Goal: Task Accomplishment & Management: Manage account settings

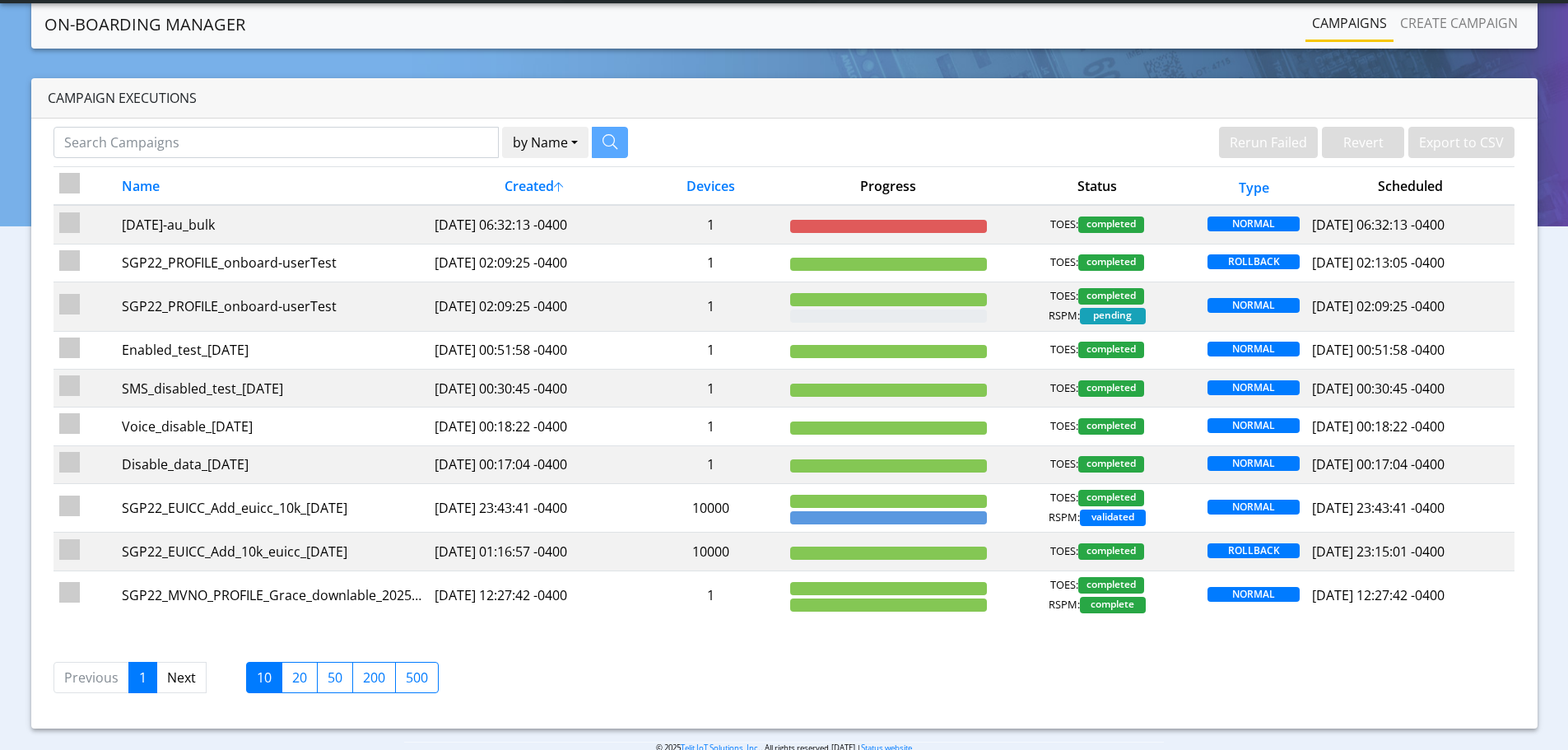
scroll to position [30, 0]
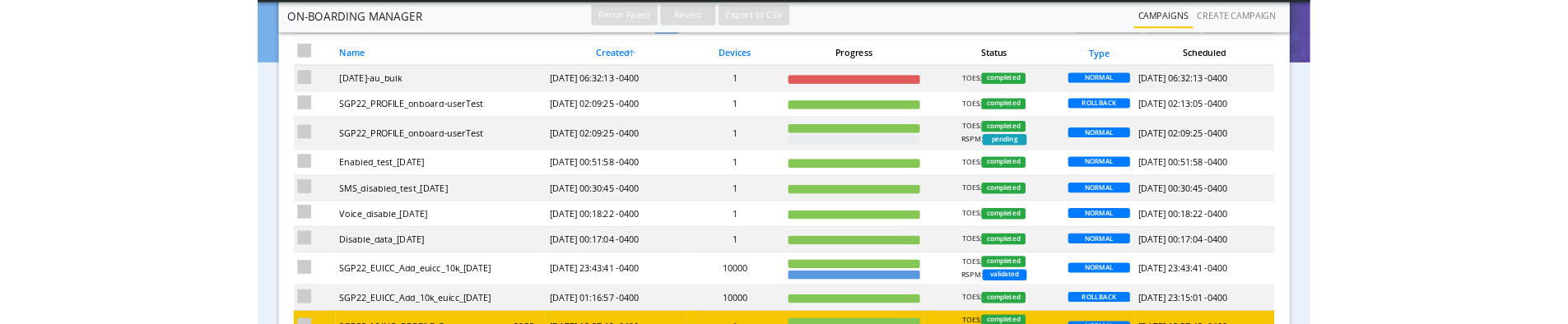
scroll to position [247, 0]
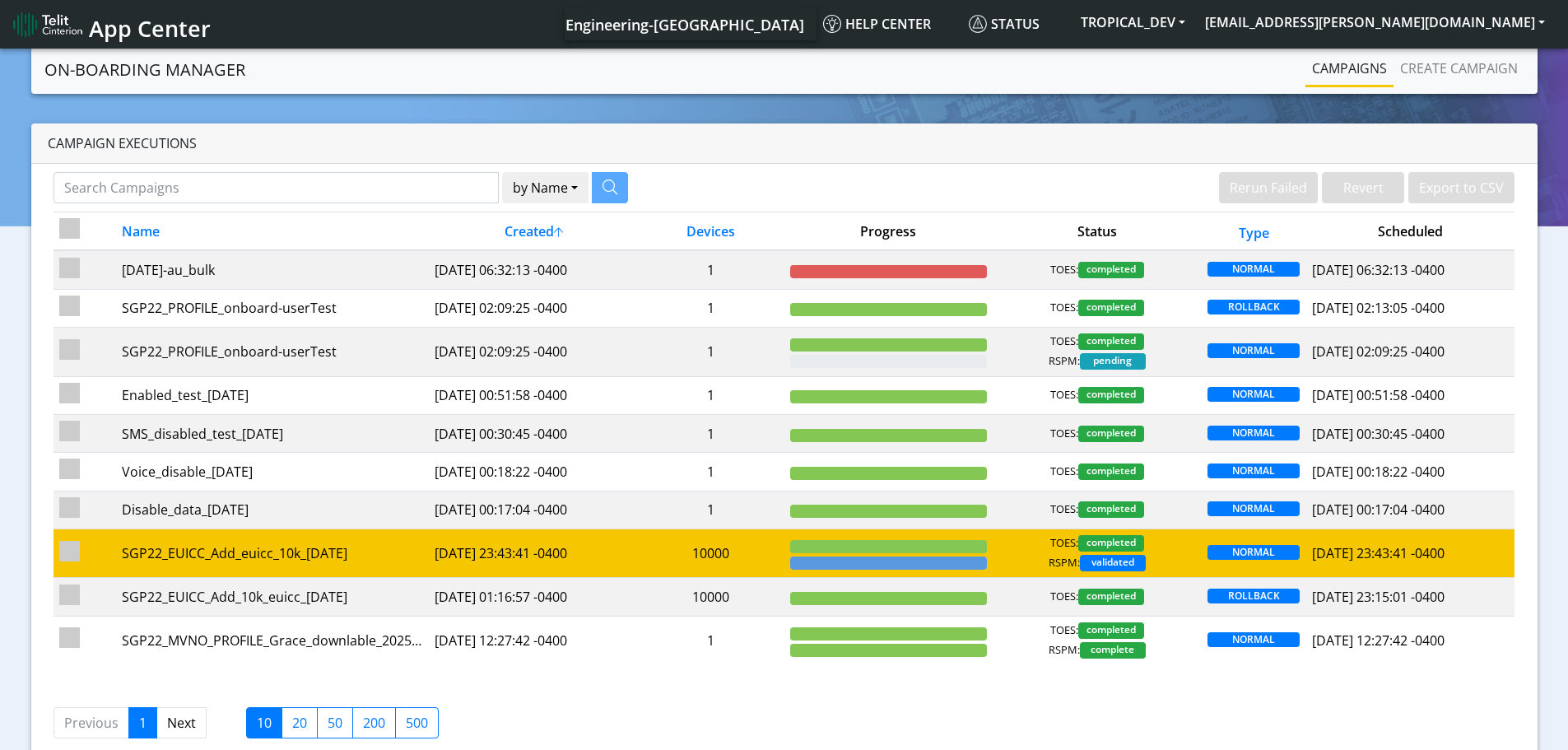
click at [476, 323] on td "[DATE] 23:43:41 -0400" at bounding box center [533, 554] width 209 height 48
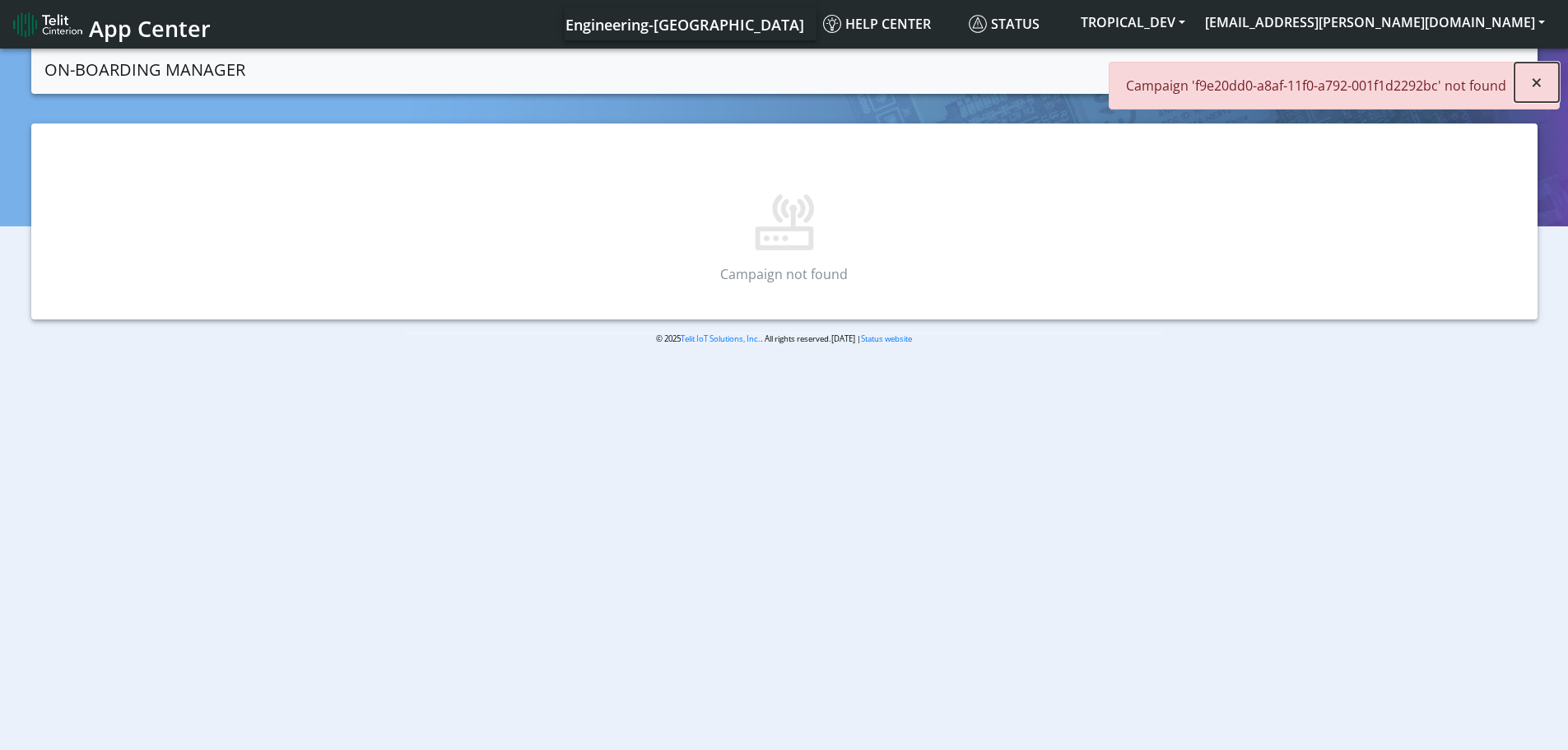
click at [1544, 79] on button "×" at bounding box center [1536, 82] width 44 height 40
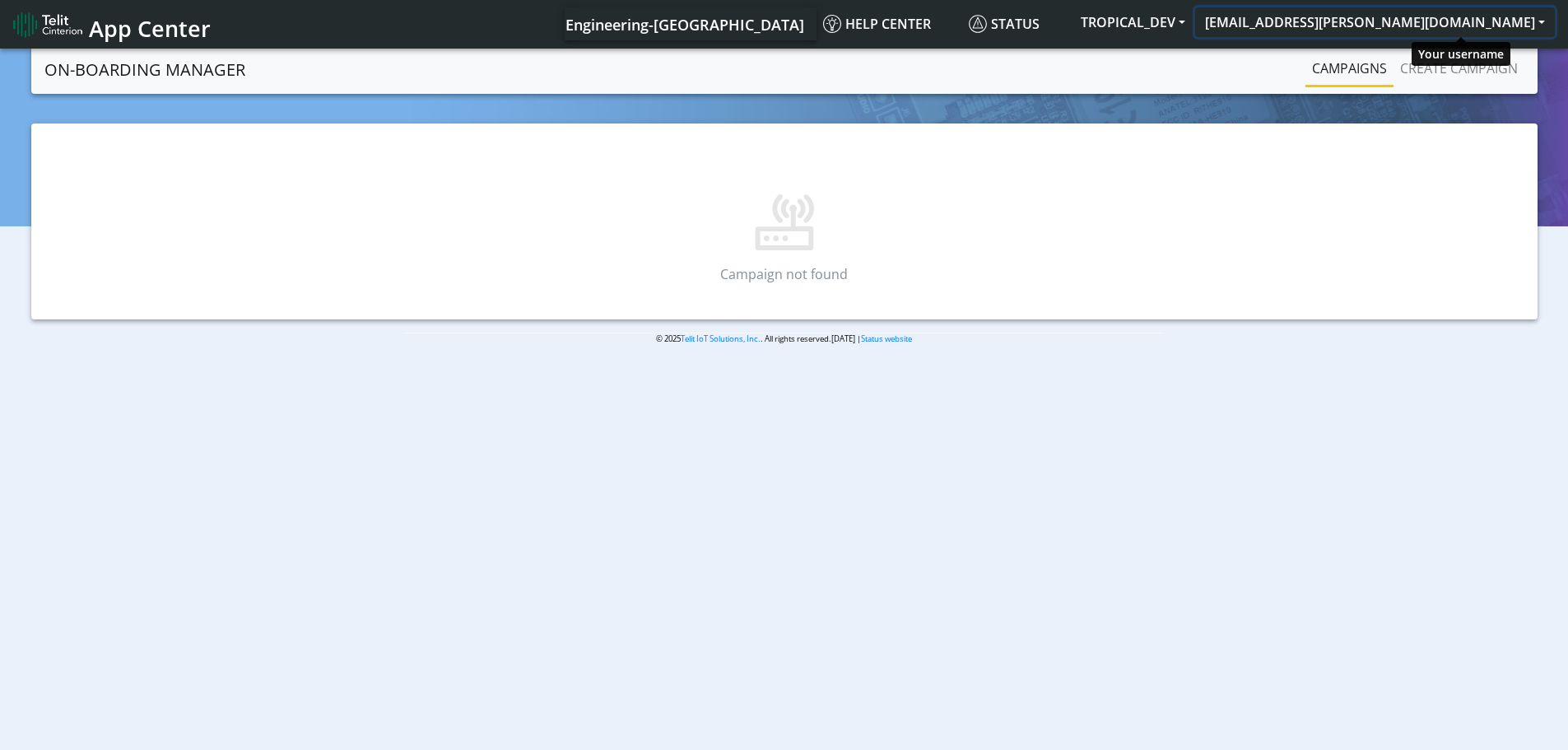
click at [1428, 22] on button "[EMAIL_ADDRESS][PERSON_NAME][DOMAIN_NAME]" at bounding box center [1374, 22] width 359 height 29
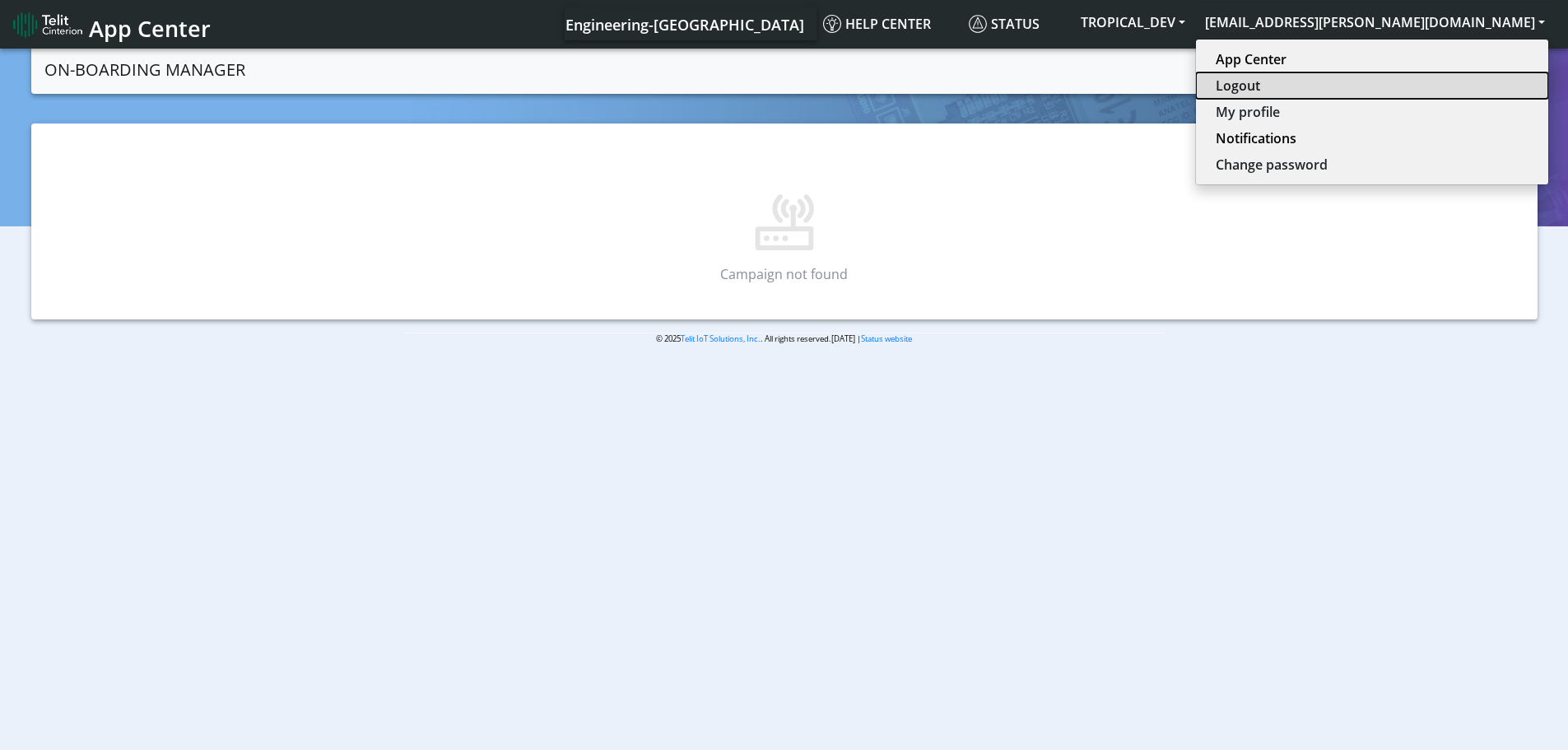
click at [1420, 76] on button "Logout" at bounding box center [1372, 86] width 352 height 26
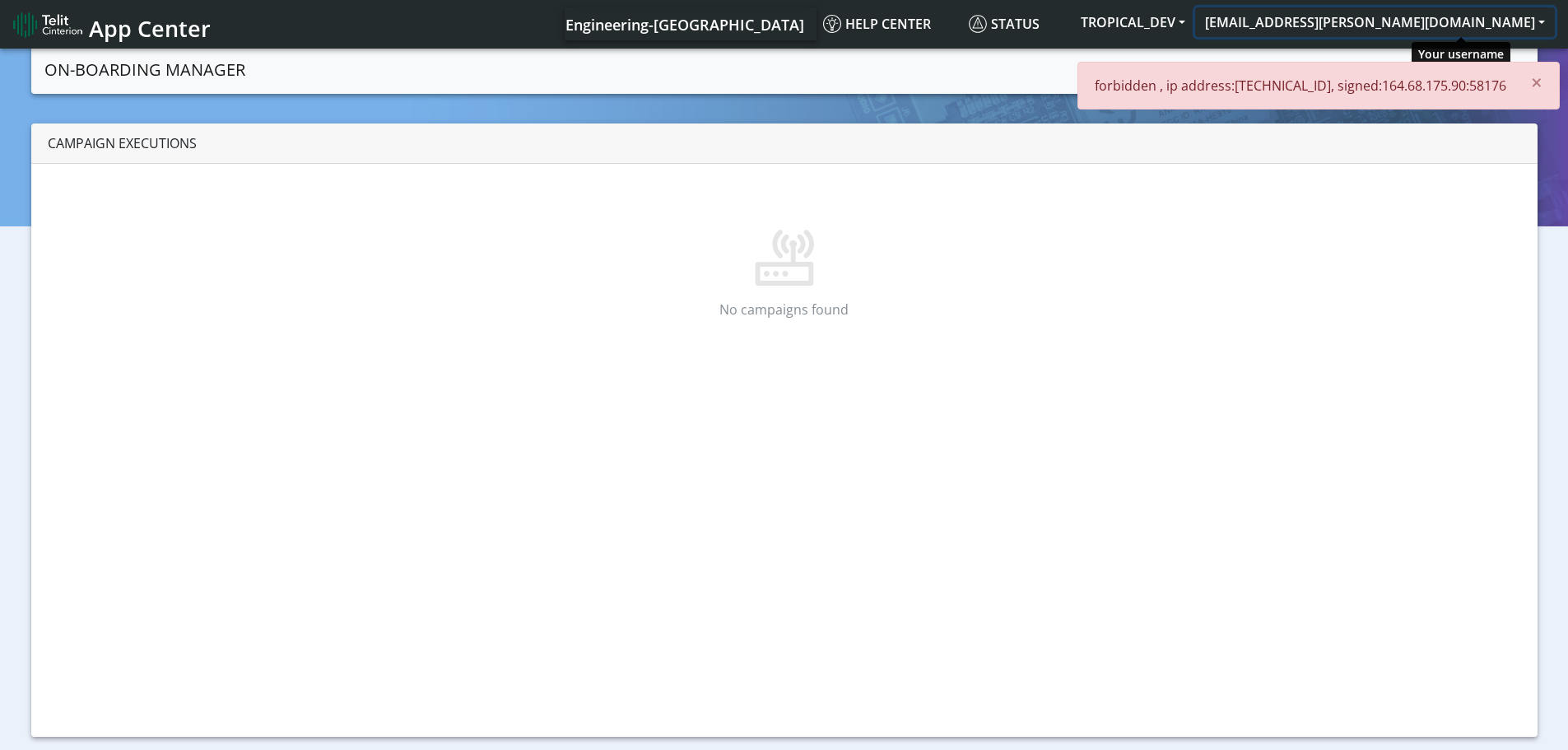
click at [1419, 26] on button "[EMAIL_ADDRESS][PERSON_NAME][DOMAIN_NAME]" at bounding box center [1374, 22] width 359 height 29
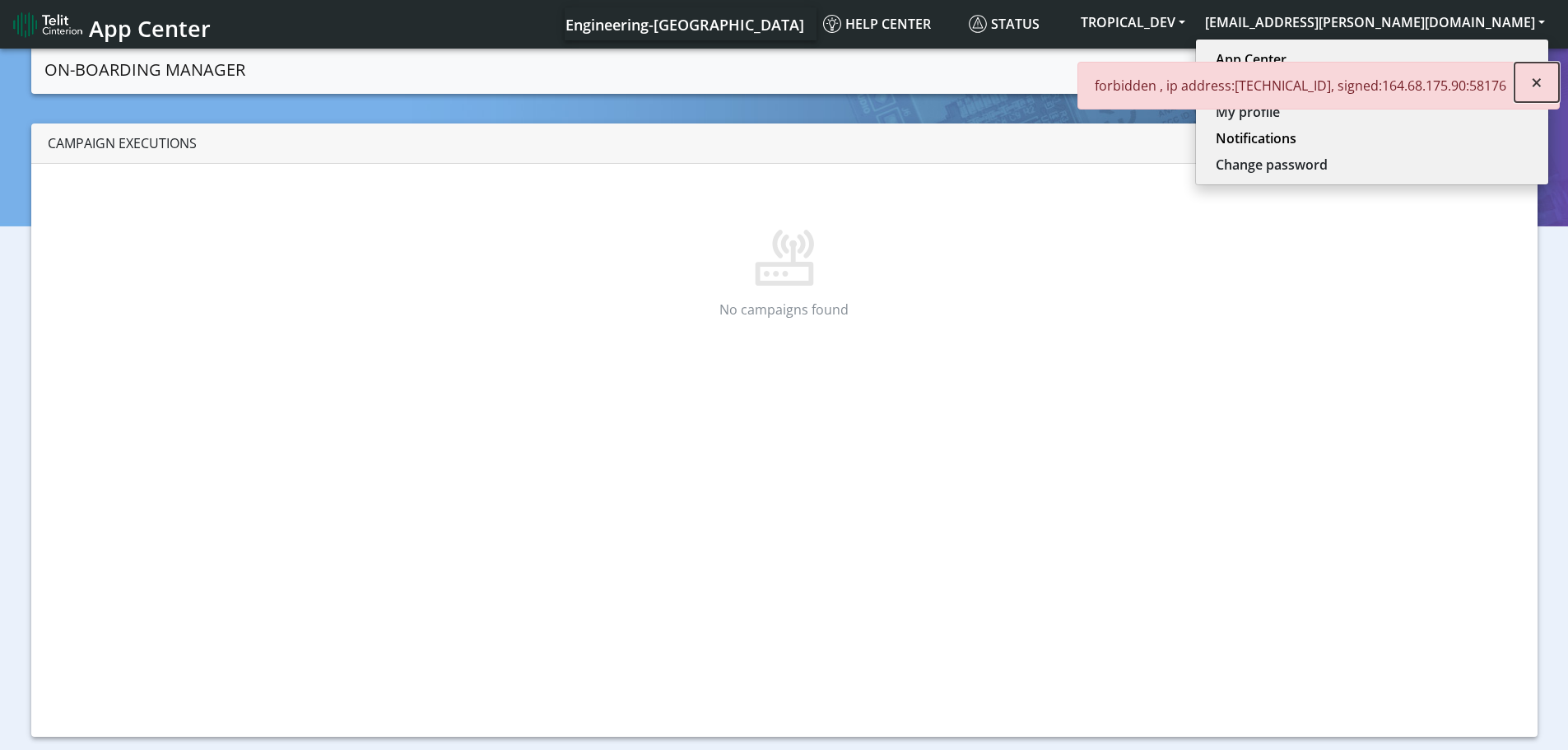
click at [1534, 78] on span "×" at bounding box center [1536, 81] width 11 height 27
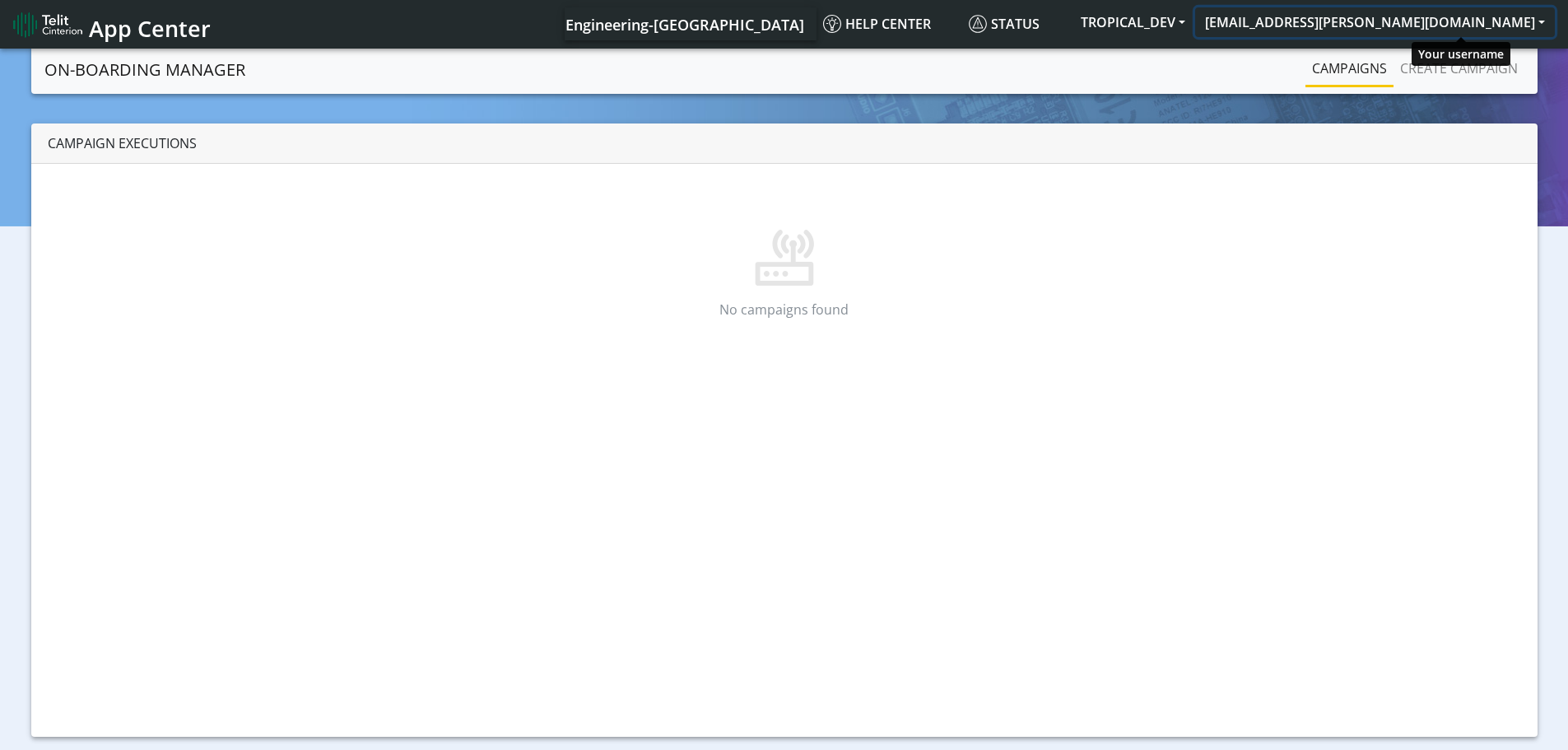
click at [1436, 18] on button "[EMAIL_ADDRESS][PERSON_NAME][DOMAIN_NAME]" at bounding box center [1374, 22] width 359 height 29
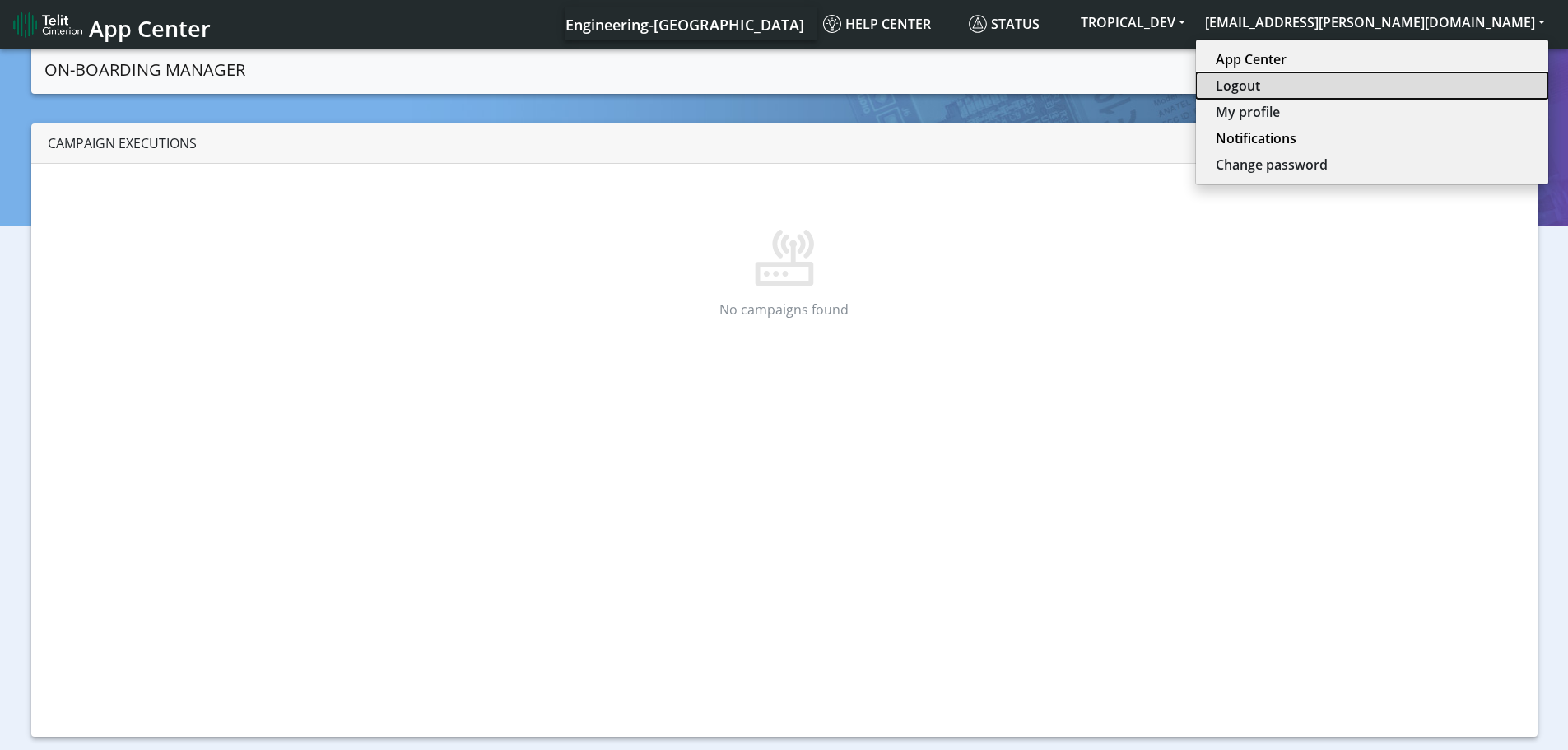
click at [1438, 79] on button "Logout" at bounding box center [1372, 86] width 352 height 26
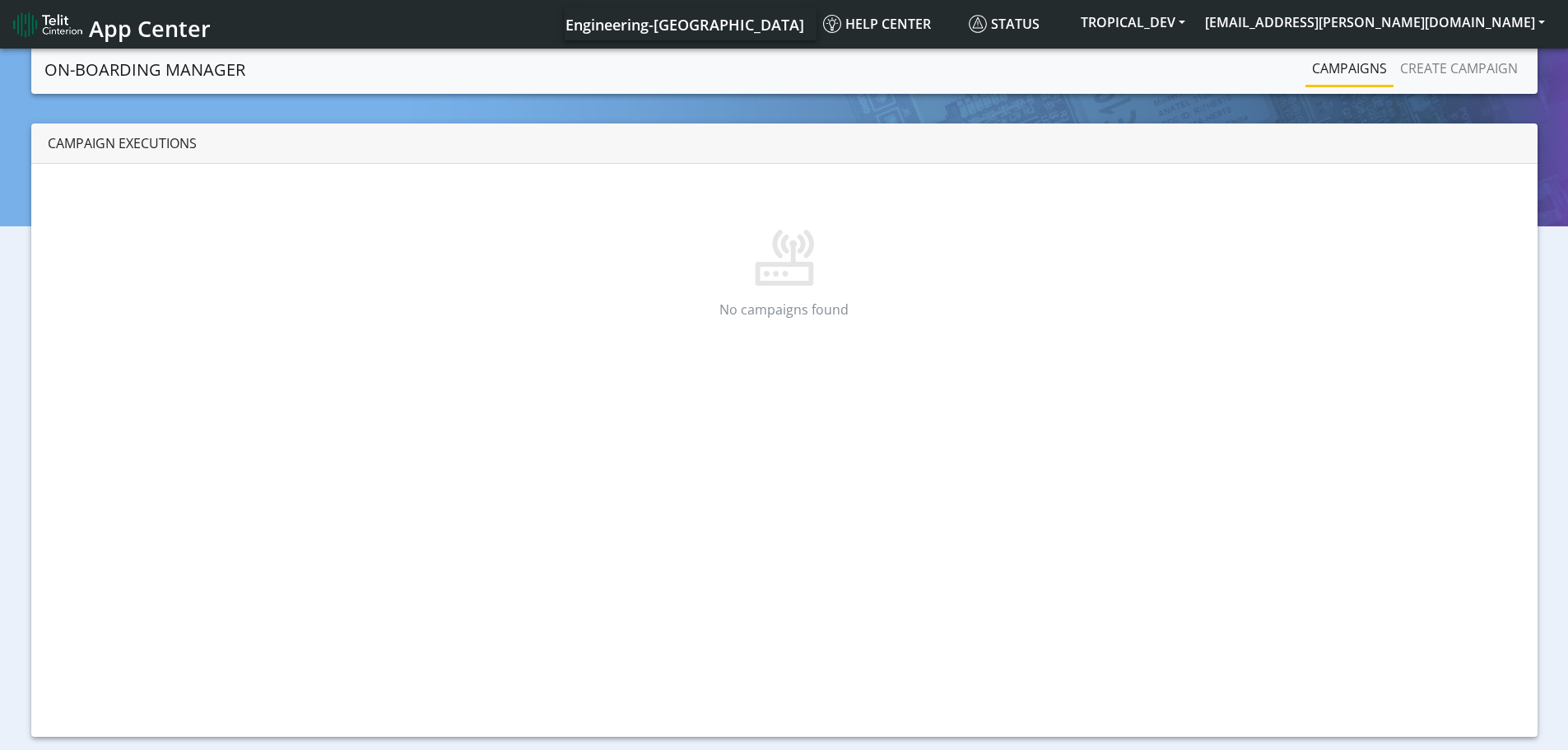
click at [1308, 75] on link "Campaigns" at bounding box center [1349, 68] width 88 height 33
click at [1343, 64] on link "Campaigns" at bounding box center [1349, 68] width 88 height 33
